Goal: Task Accomplishment & Management: Use online tool/utility

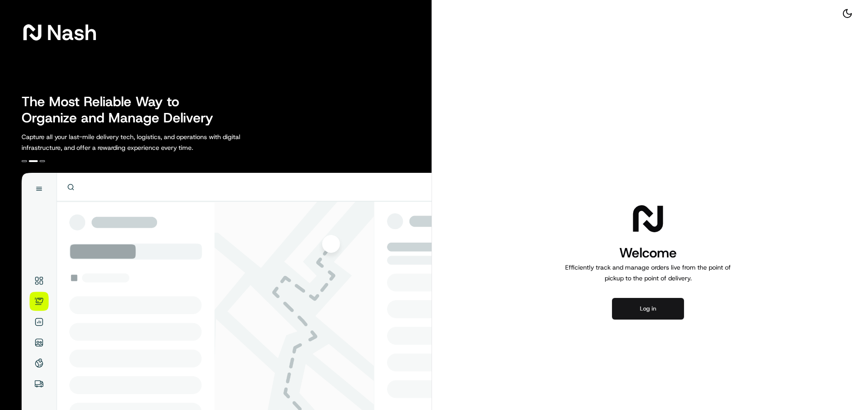
click at [644, 303] on button "Log in" at bounding box center [648, 309] width 72 height 22
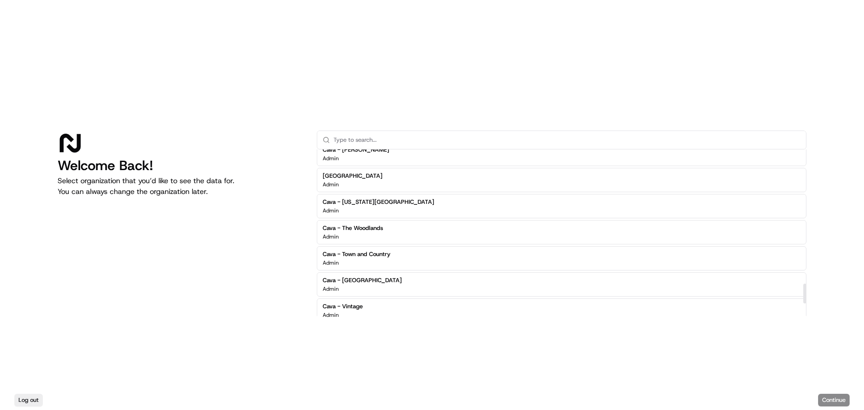
scroll to position [1125, 0]
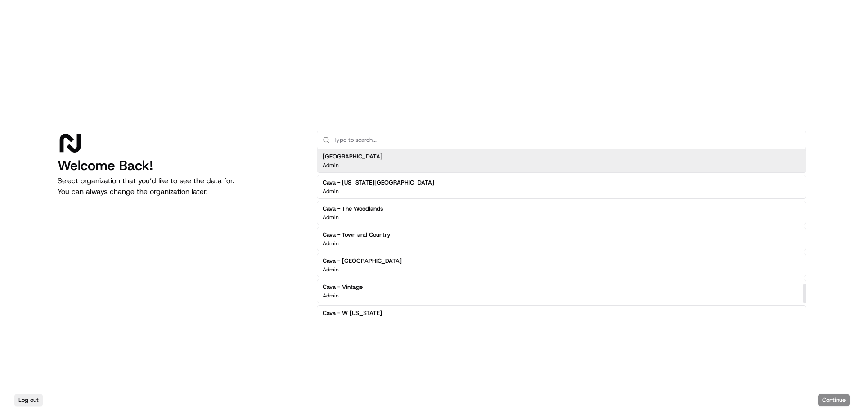
click at [408, 139] on input "text" at bounding box center [566, 140] width 467 height 18
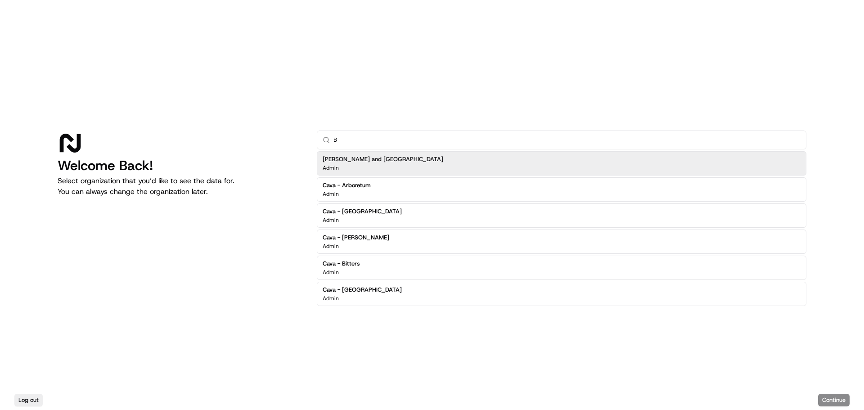
scroll to position [0, 0]
type input "Bri"
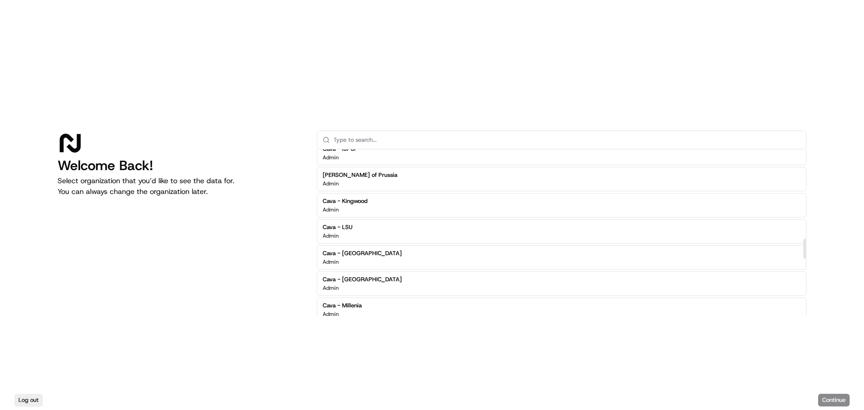
scroll to position [750, 0]
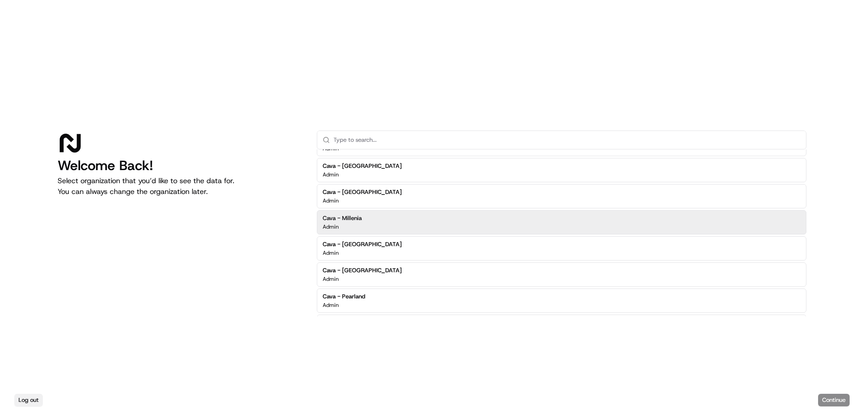
click at [27, 395] on button "Log out" at bounding box center [28, 400] width 28 height 13
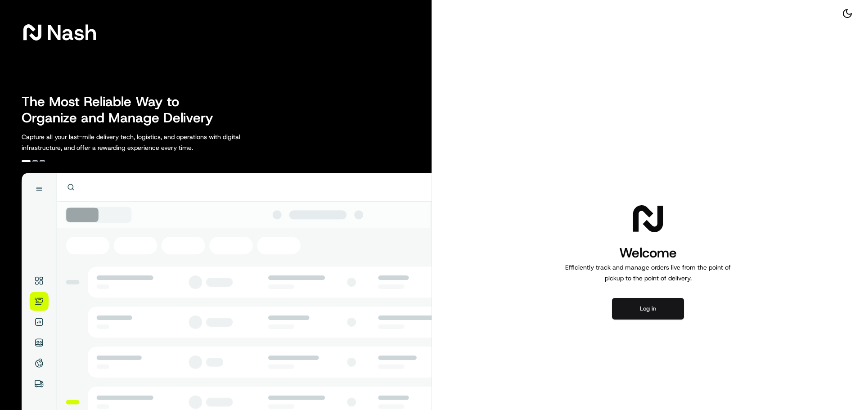
click at [653, 317] on button "Log in" at bounding box center [648, 309] width 72 height 22
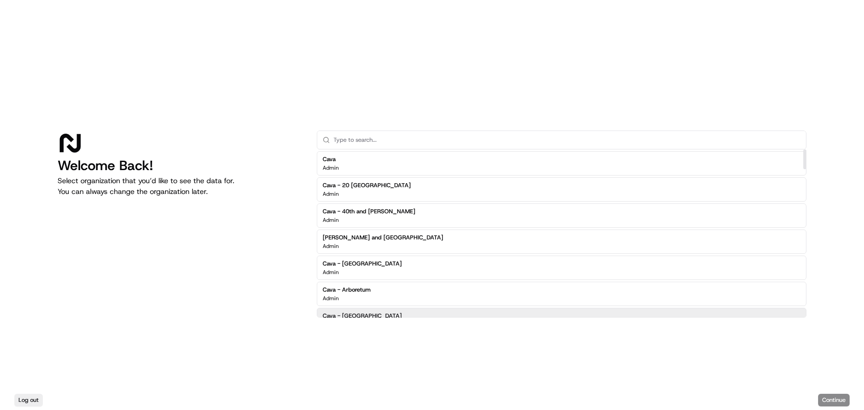
click at [836, 401] on div "Log out Continue" at bounding box center [432, 400] width 864 height 20
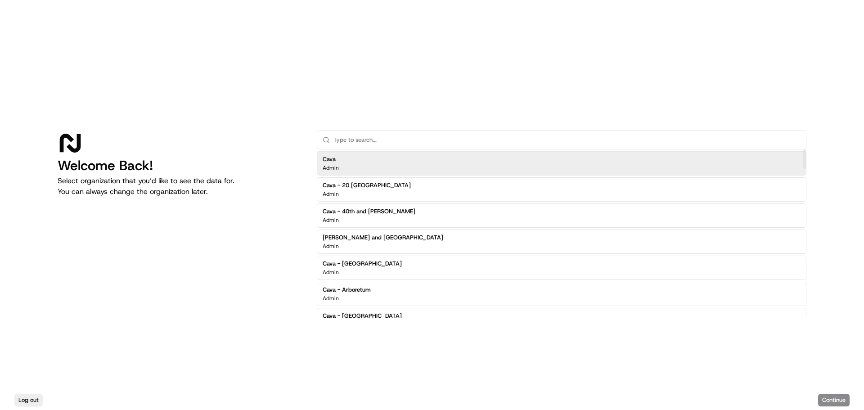
click at [359, 168] on div "Cava Admin" at bounding box center [561, 163] width 489 height 24
click at [838, 399] on button "Continue" at bounding box center [833, 400] width 31 height 13
